Goal: Complete application form

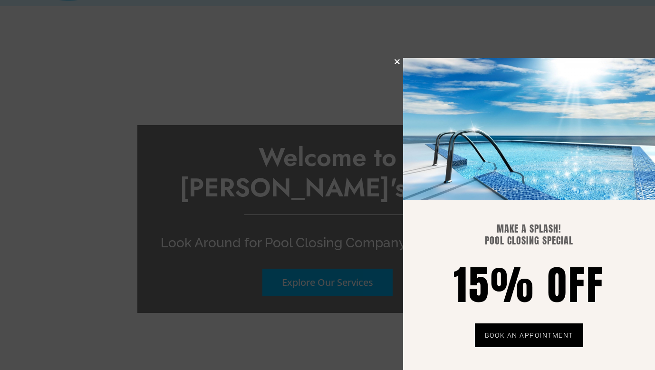
scroll to position [2519, 0]
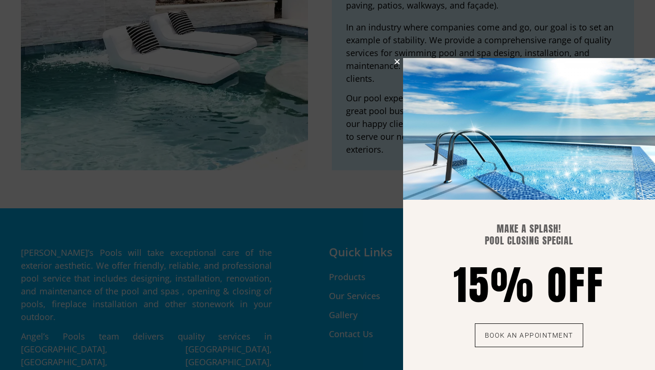
click at [518, 336] on span "BOOK AN APPOINTMENT" at bounding box center [529, 335] width 88 height 9
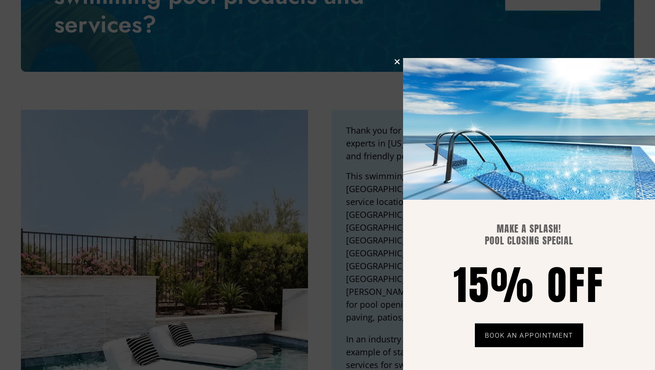
scroll to position [2203, 0]
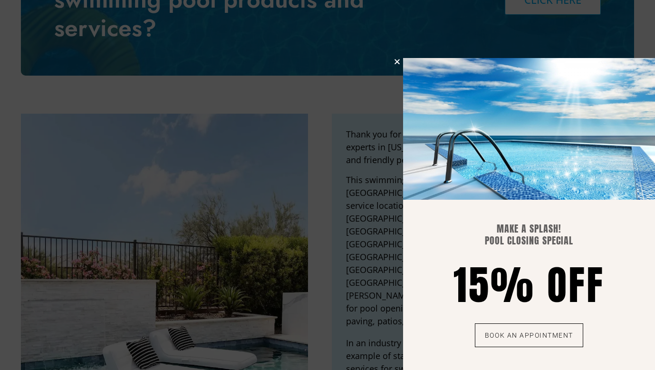
click at [508, 340] on link "BOOK AN APPOINTMENT" at bounding box center [529, 335] width 108 height 24
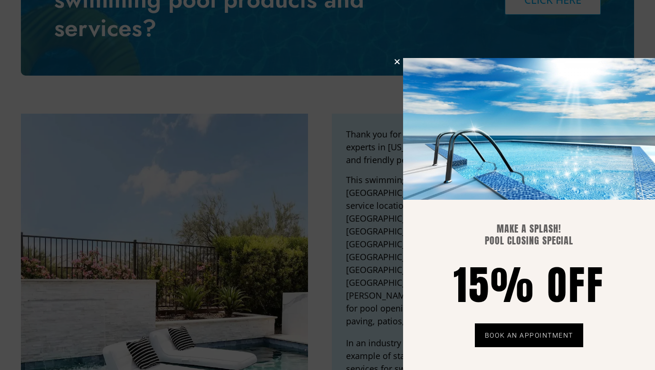
click at [399, 59] on icon "Close" at bounding box center [397, 61] width 7 height 7
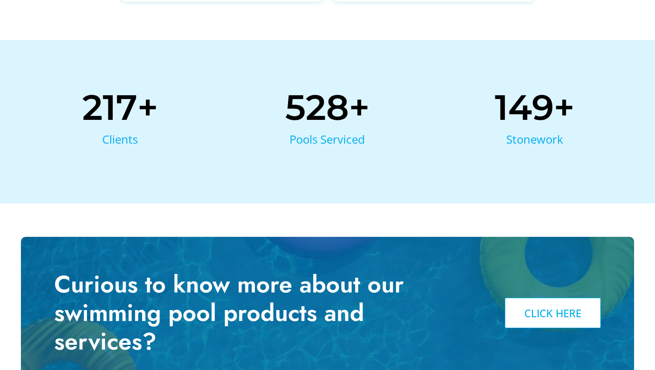
scroll to position [1889, 0]
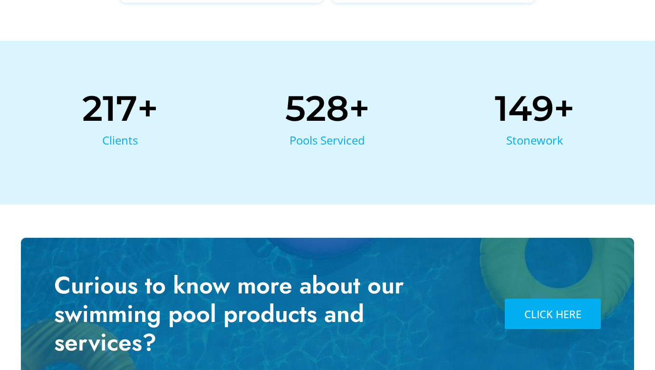
click at [552, 309] on span "CLICK HERE" at bounding box center [553, 314] width 57 height 10
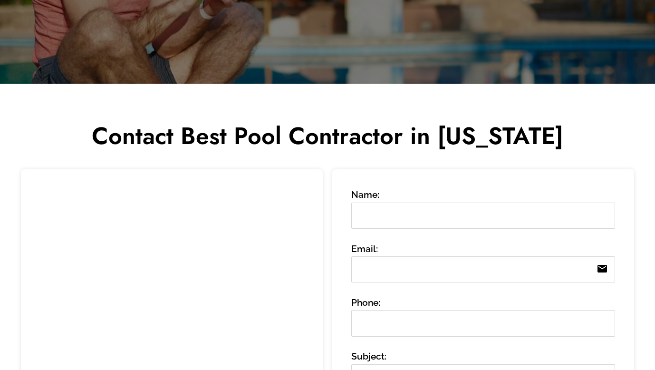
scroll to position [260, 0]
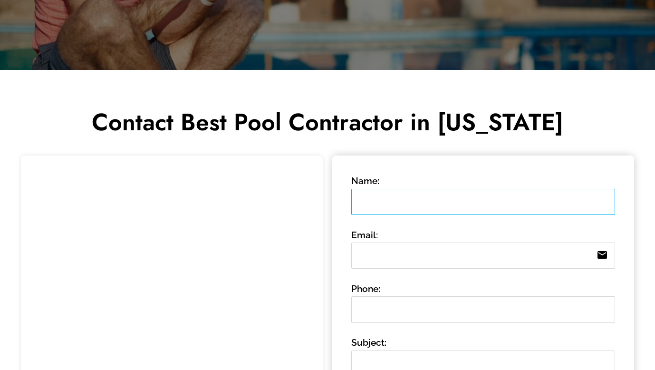
click at [361, 201] on input "Name:" at bounding box center [484, 202] width 264 height 26
click at [366, 199] on input "Name:" at bounding box center [484, 202] width 264 height 26
type input "[PERSON_NAME]"
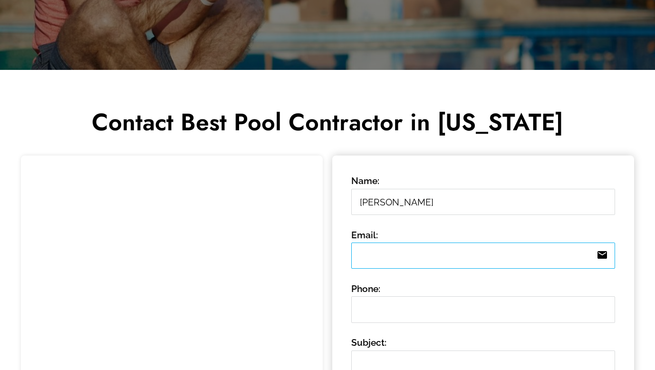
click at [360, 261] on input "Email: email" at bounding box center [484, 256] width 264 height 26
type input "[EMAIL_ADDRESS][DOMAIN_NAME]"
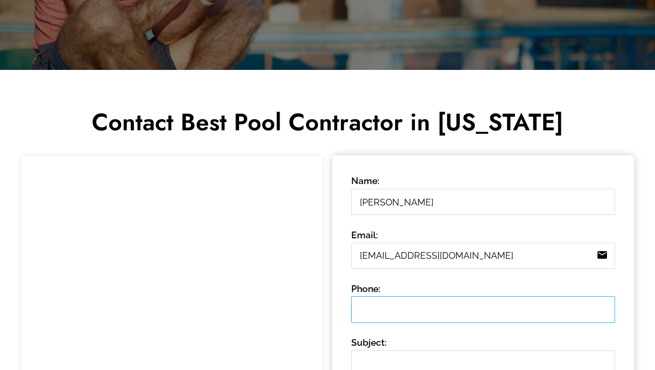
click at [357, 314] on input "Phone:" at bounding box center [484, 309] width 264 height 26
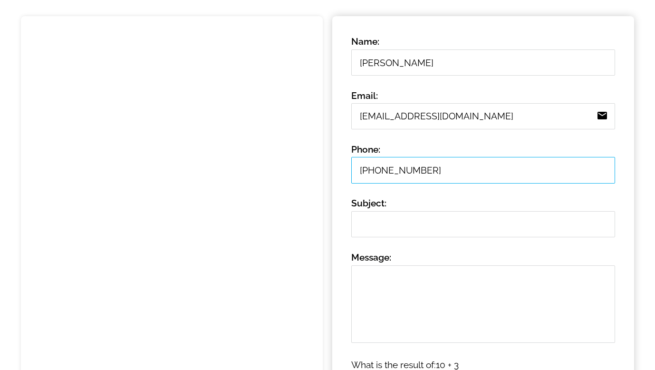
scroll to position [402, 0]
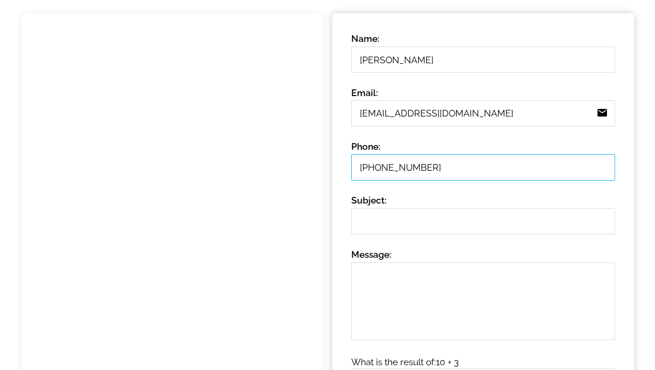
type input "[PHONE_NUMBER]"
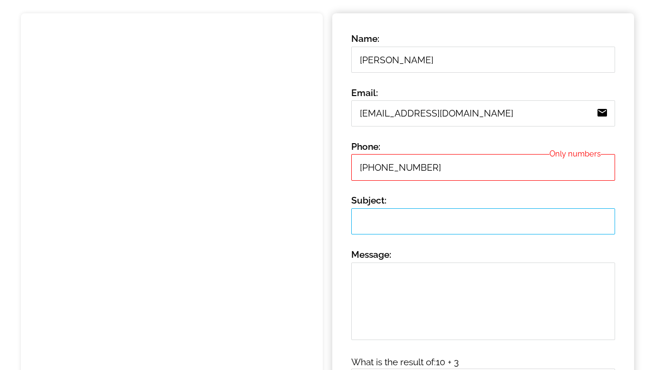
click at [361, 226] on input "Subject:" at bounding box center [484, 221] width 264 height 26
type input "Pool closing"
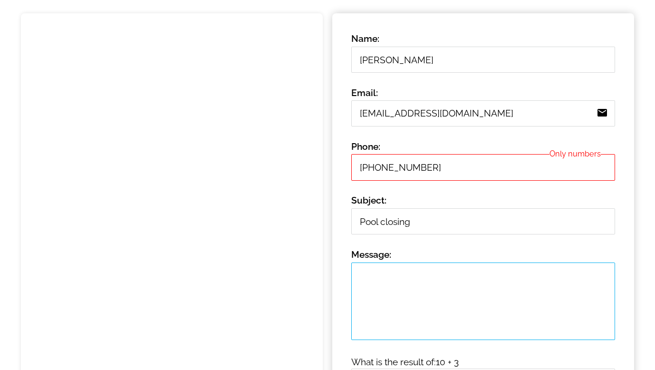
click at [359, 278] on textarea "Message: 0 /" at bounding box center [484, 302] width 264 height 78
type textarea "W"
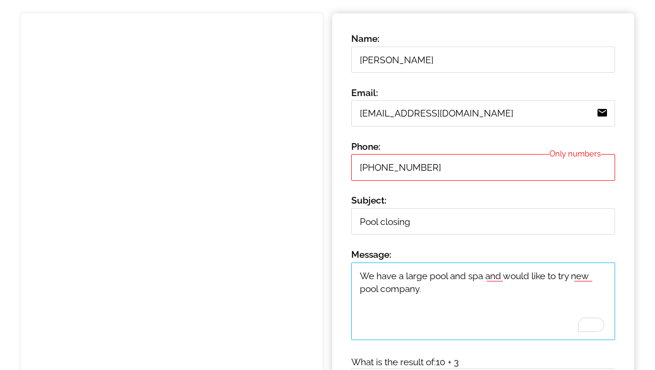
click at [485, 280] on textarea "We have a large pool and spa and would like to try new pool company." at bounding box center [484, 302] width 264 height 78
click at [381, 292] on textarea "We have a large pool and spa, and would like to try new pool company." at bounding box center [484, 302] width 264 height 78
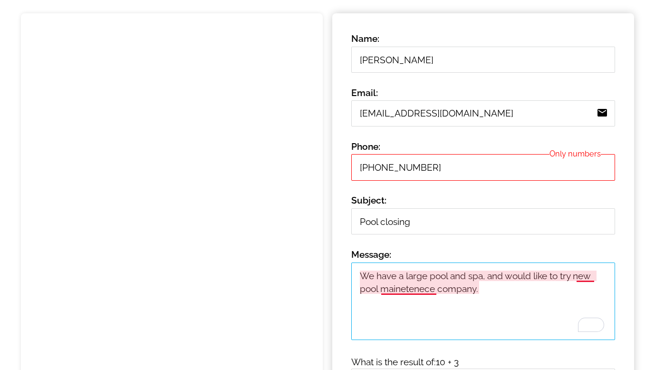
click at [397, 292] on textarea "We have a large pool and spa, and would like to try new pool mainetenece compan…" at bounding box center [484, 302] width 264 height 78
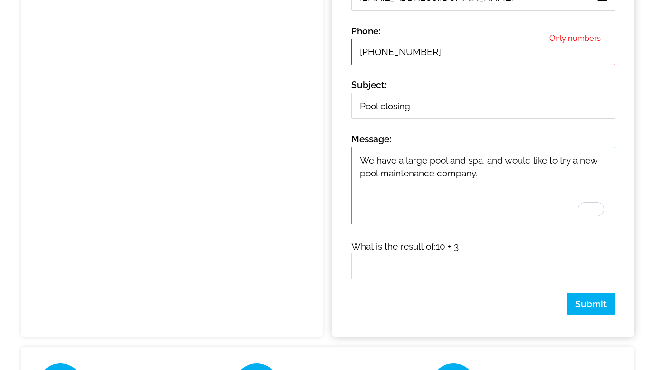
scroll to position [521, 0]
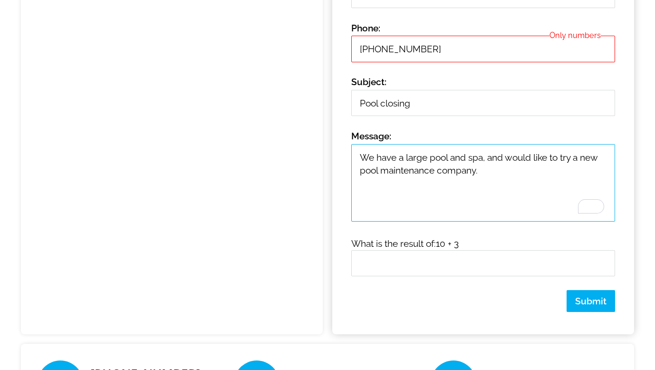
type textarea "We have a large pool and spa, and would like to try a new pool maintenance comp…"
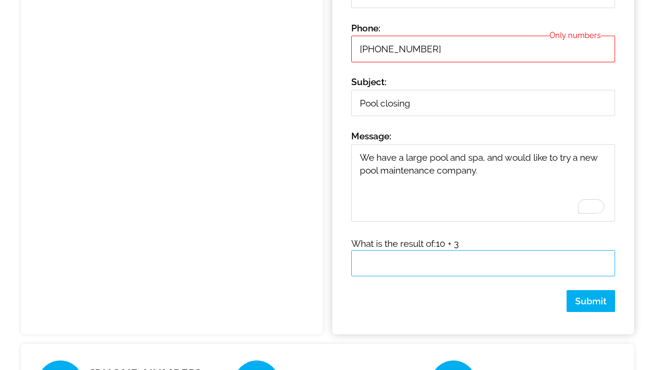
click at [361, 263] on input "text" at bounding box center [484, 263] width 264 height 26
type input "13"
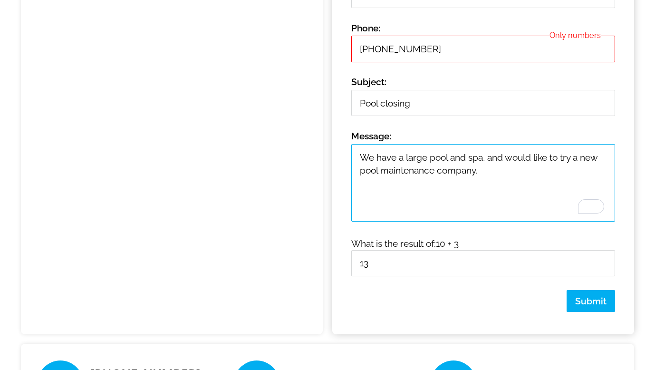
click at [481, 173] on textarea "We have a large pool and spa, and would like to try a new pool maintenance comp…" at bounding box center [484, 183] width 264 height 78
click at [461, 186] on textarea "We have a large pool and spa, and would like to try a new pool maintenance comp…" at bounding box center [484, 183] width 264 height 78
click at [505, 186] on textarea "We have a large pool and spa, and would like to try a new pool maintenance comp…" at bounding box center [484, 183] width 264 height 78
click at [362, 185] on textarea "We have a large pool and spa, and would like to try a new pool maintenance comp…" at bounding box center [484, 183] width 264 height 78
click at [524, 187] on textarea "We have a large pool and spa, and would like to try a new pool maintenance comp…" at bounding box center [484, 183] width 264 height 78
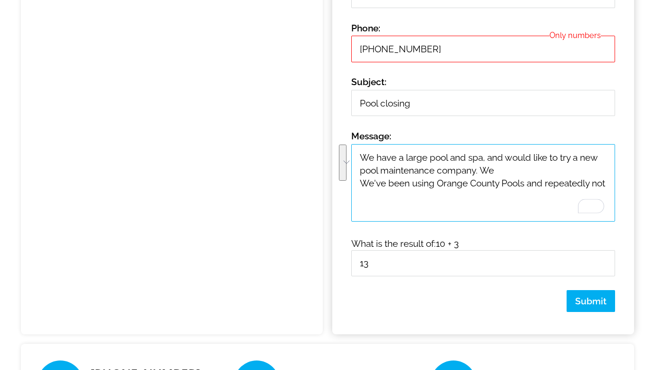
drag, startPoint x: 485, startPoint y: 169, endPoint x: 496, endPoint y: 194, distance: 26.6
click at [496, 194] on textarea "We have a large pool and spa, and would like to try a new pool maintenance comp…" at bounding box center [484, 183] width 264 height 78
type textarea "We have a large pool and spa, and would like to try a new pool maintenance comp…"
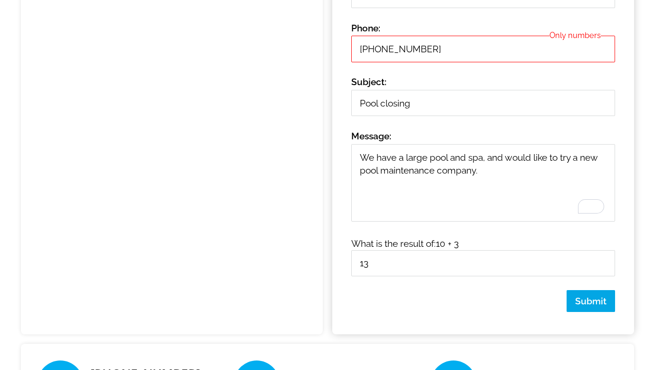
click at [593, 301] on span "Submit" at bounding box center [591, 301] width 31 height 10
click at [594, 298] on span "Submit" at bounding box center [591, 301] width 31 height 10
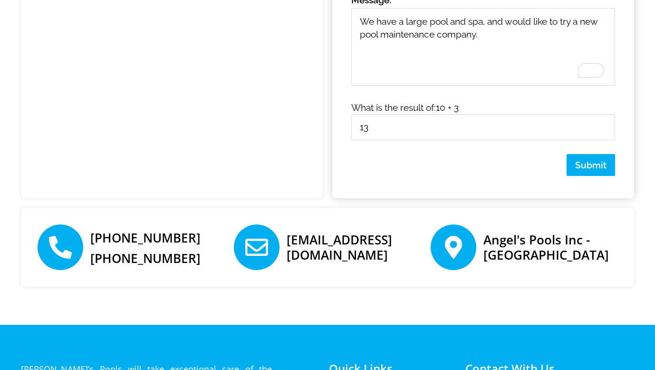
scroll to position [658, 0]
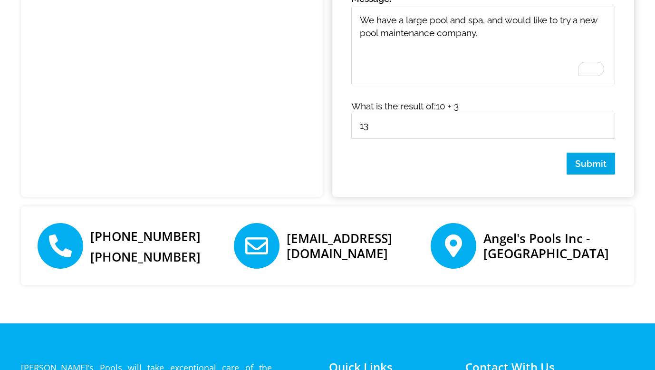
click at [589, 159] on span "Submit" at bounding box center [591, 163] width 31 height 10
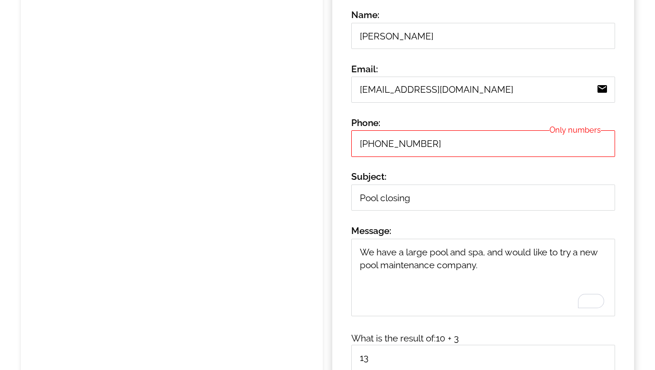
scroll to position [425, 0]
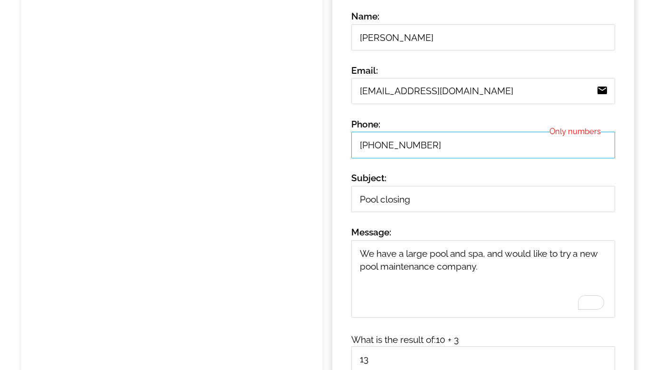
click at [381, 146] on input "[PHONE_NUMBER]" at bounding box center [484, 145] width 264 height 26
click at [394, 145] on input "845737-2259" at bounding box center [484, 145] width 264 height 26
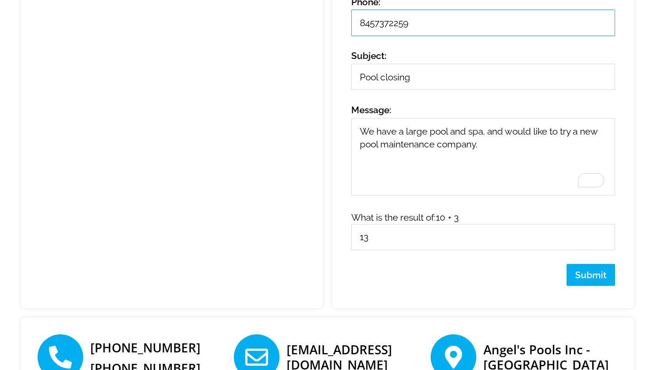
scroll to position [568, 0]
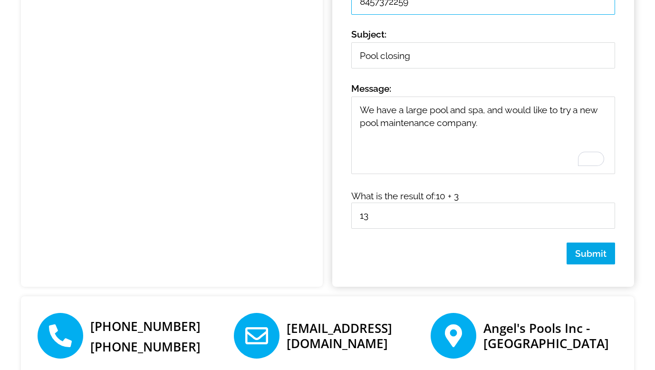
type input "8457372259"
click at [591, 247] on button "Submit" at bounding box center [591, 254] width 49 height 22
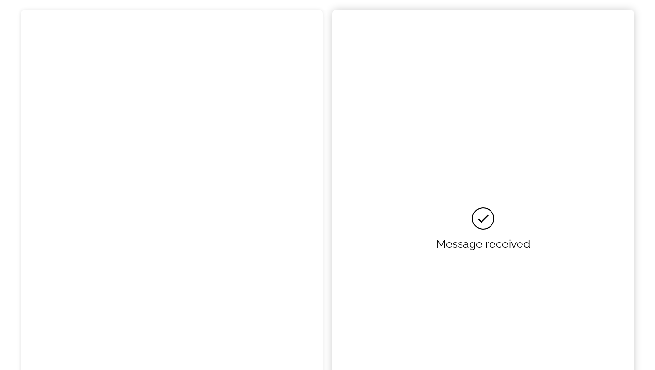
scroll to position [387, 0]
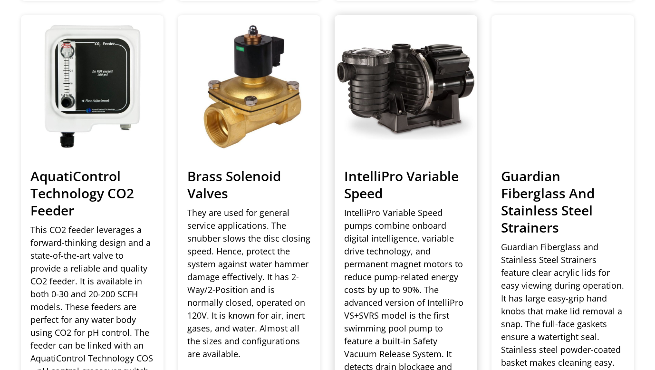
scroll to position [2283, 0]
